Goal: Task Accomplishment & Management: Manage account settings

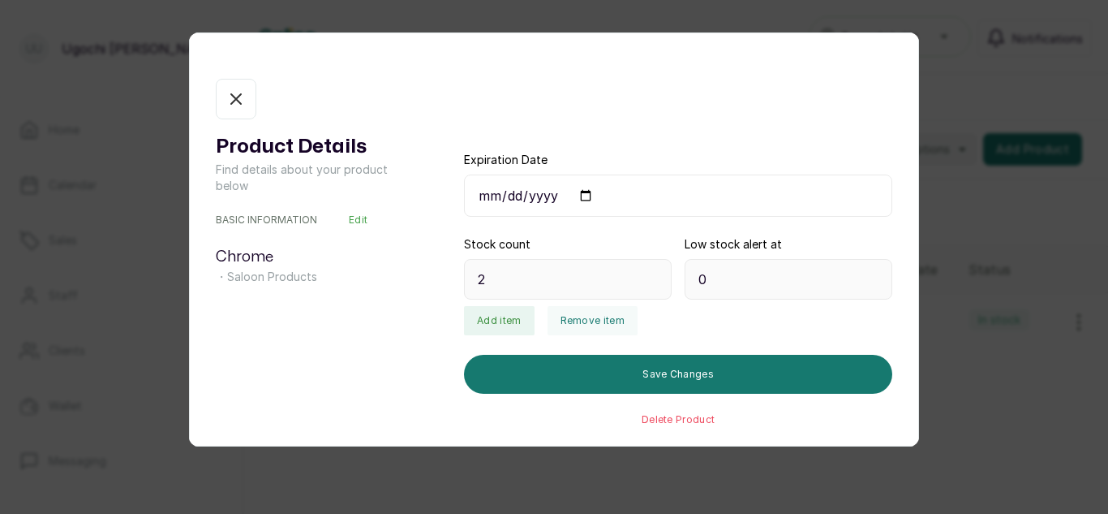
click at [238, 85] on button "In stock" at bounding box center [236, 99] width 41 height 41
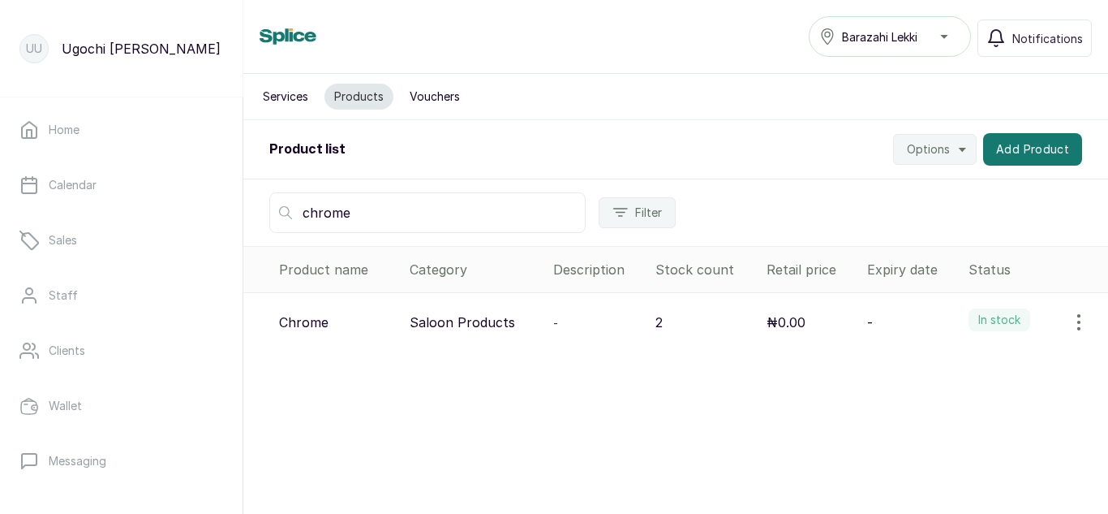
click at [373, 204] on input "chrome" at bounding box center [427, 212] width 316 height 41
type input "c"
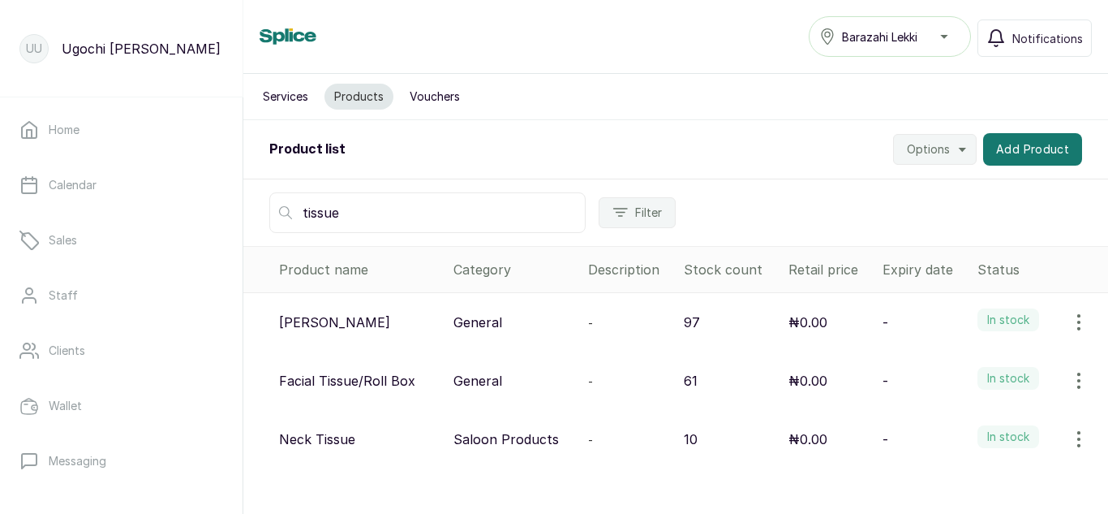
type input "tissue"
click at [1078, 385] on icon "button" at bounding box center [1079, 380] width 2 height 15
click at [933, 426] on icon at bounding box center [942, 425] width 19 height 19
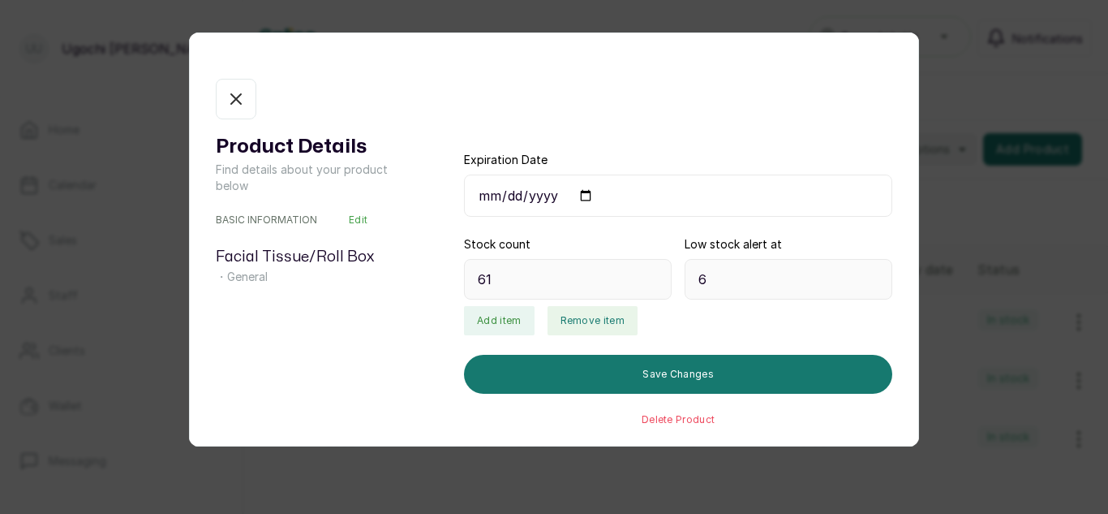
click at [574, 322] on button "Remove item" at bounding box center [593, 320] width 90 height 29
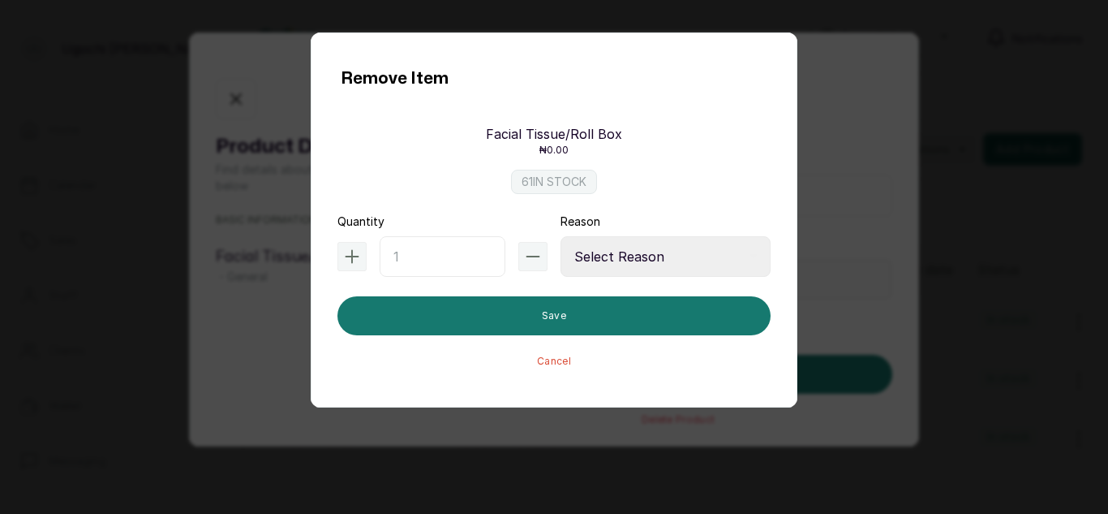
click at [412, 260] on input "text" at bounding box center [443, 256] width 126 height 41
type input "1"
click at [711, 256] on select "Select Reason Internal Use New Stock Damaged Adjustment Transfer Return Other" at bounding box center [666, 256] width 210 height 41
select select "internal_use"
click at [561, 236] on select "Select Reason Internal Use New Stock Damaged Adjustment Transfer Return Other" at bounding box center [666, 256] width 210 height 41
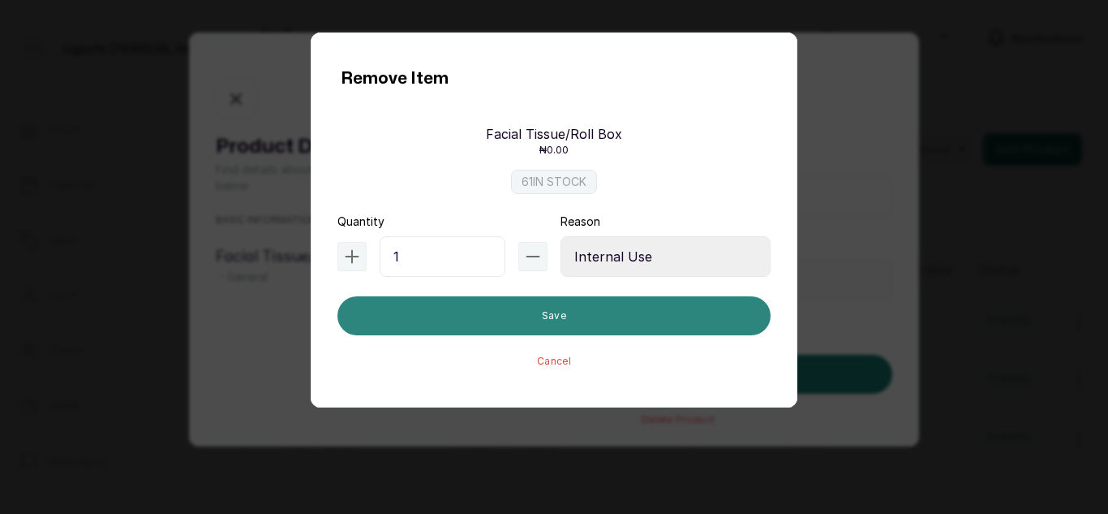
click at [527, 322] on button "Save" at bounding box center [553, 315] width 433 height 39
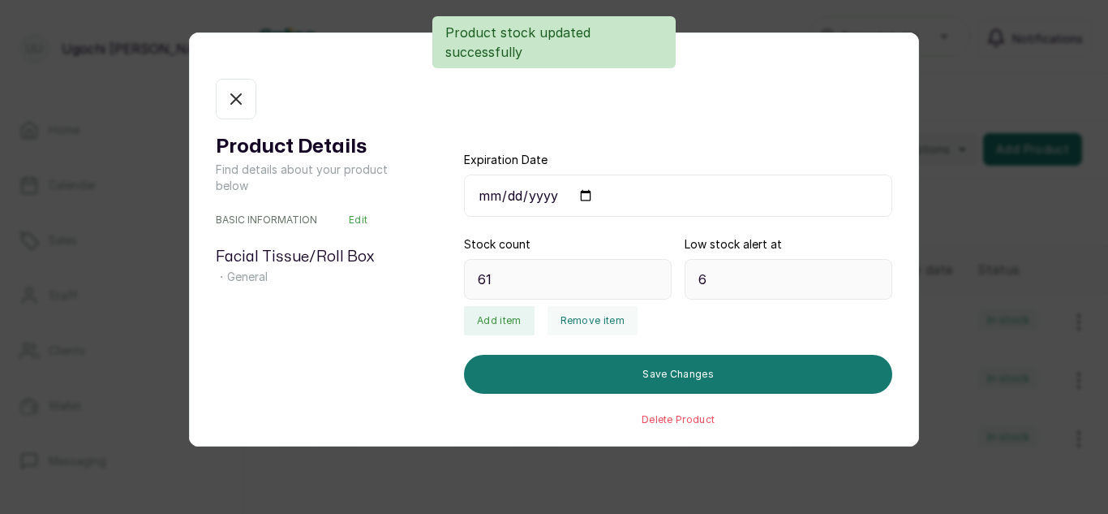
type input "60"
click at [241, 98] on icon "button" at bounding box center [235, 98] width 19 height 19
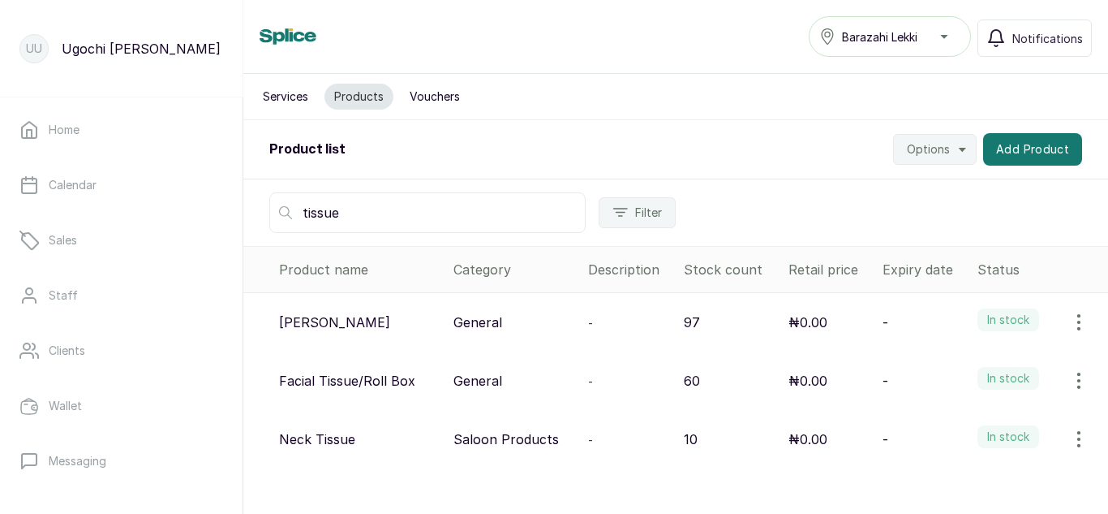
click at [370, 226] on input "tissue" at bounding box center [427, 212] width 316 height 41
type input "t"
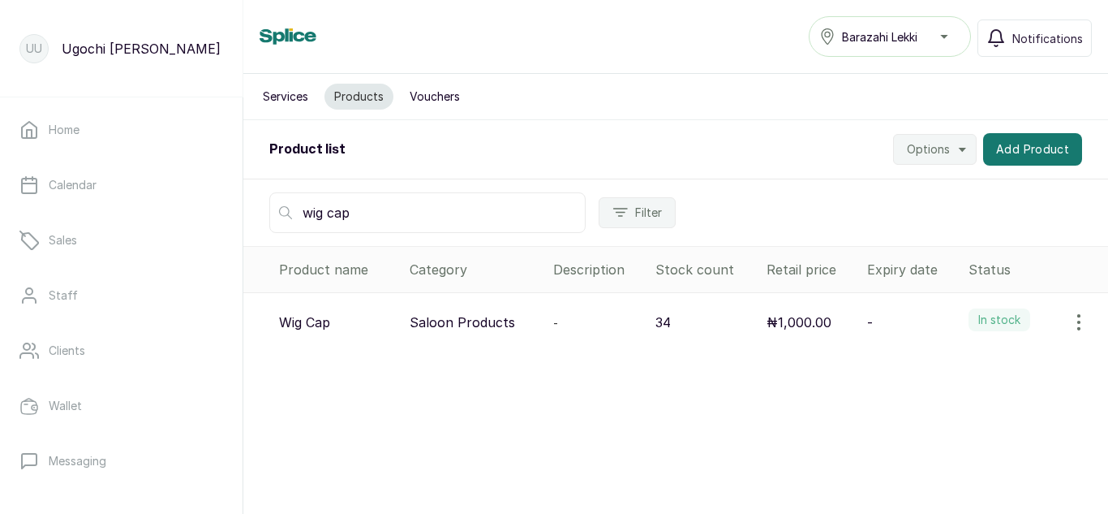
type input "wig cap"
click at [1069, 322] on icon "button" at bounding box center [1078, 321] width 19 height 19
click at [942, 370] on span "View" at bounding box center [1011, 367] width 156 height 19
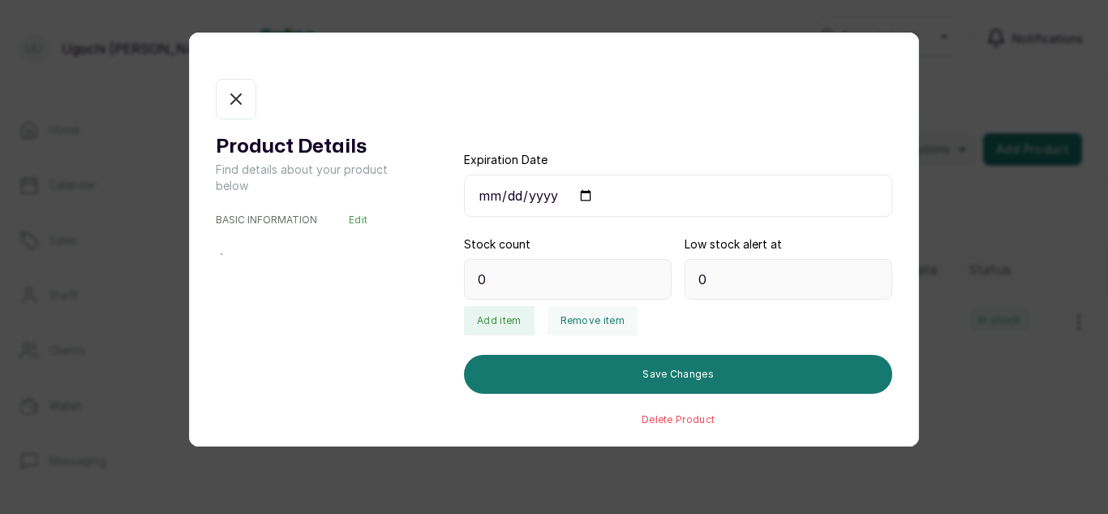
type input "34"
type input "3"
click at [583, 330] on button "Remove item" at bounding box center [593, 320] width 90 height 29
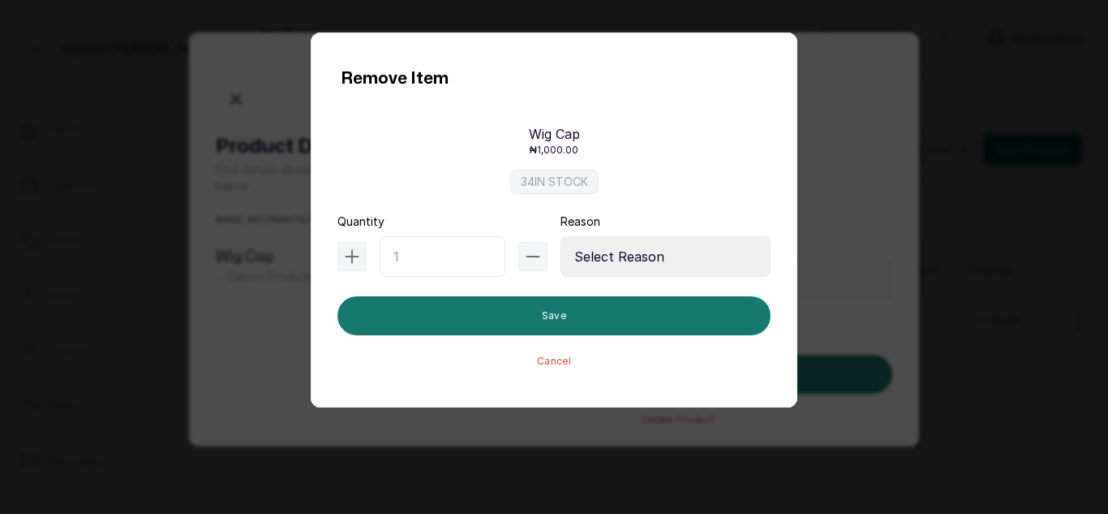
click at [429, 256] on input "text" at bounding box center [443, 256] width 126 height 41
type input "2"
click at [611, 251] on select "Select Reason Internal Use New Stock Damaged Adjustment Transfer Return Other" at bounding box center [666, 256] width 210 height 41
select select "internal_use"
click at [561, 236] on select "Select Reason Internal Use New Stock Damaged Adjustment Transfer Return Other" at bounding box center [666, 256] width 210 height 41
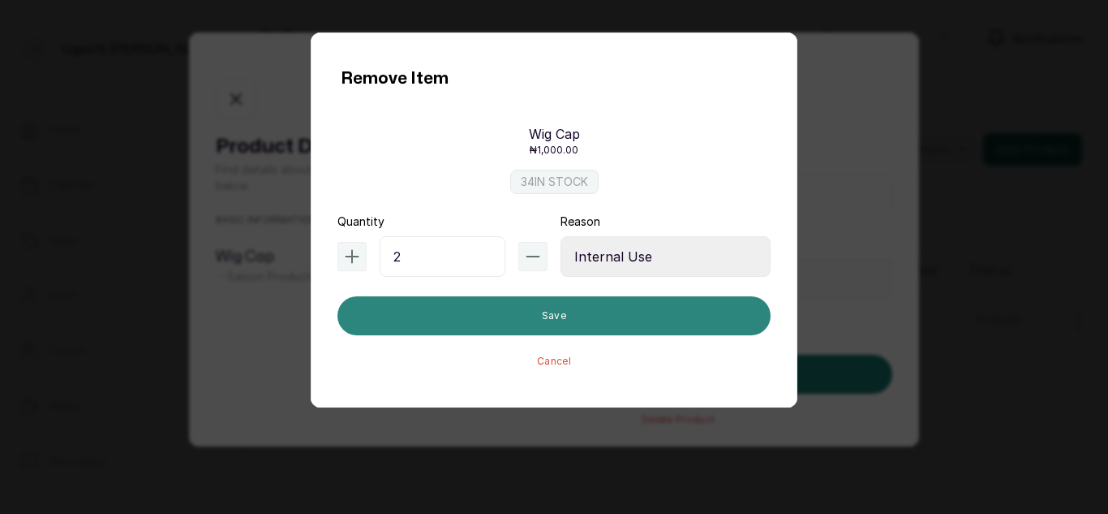
click at [545, 313] on button "Save" at bounding box center [553, 315] width 433 height 39
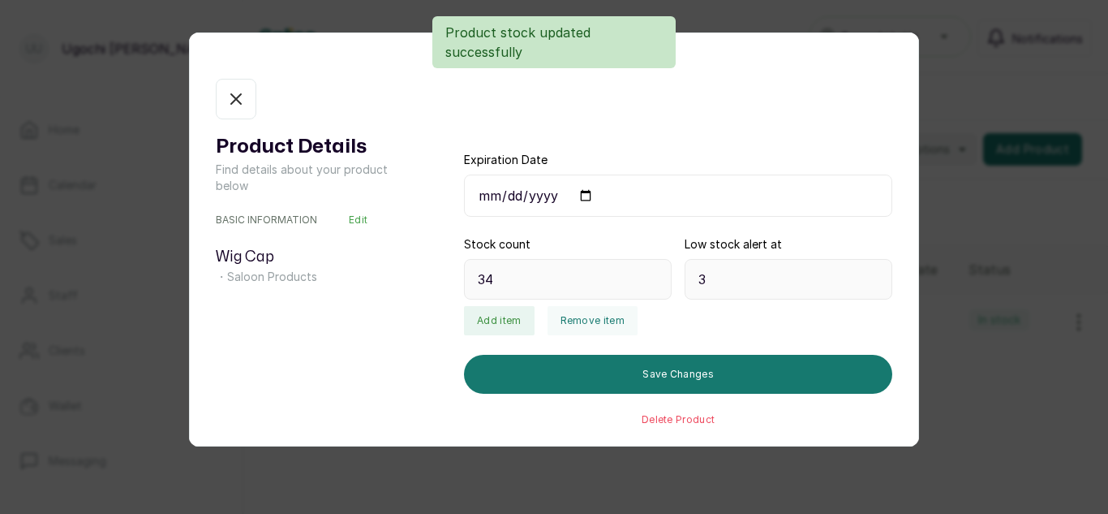
type input "32"
click at [233, 97] on icon "button" at bounding box center [235, 98] width 19 height 19
